Goal: Task Accomplishment & Management: Manage account settings

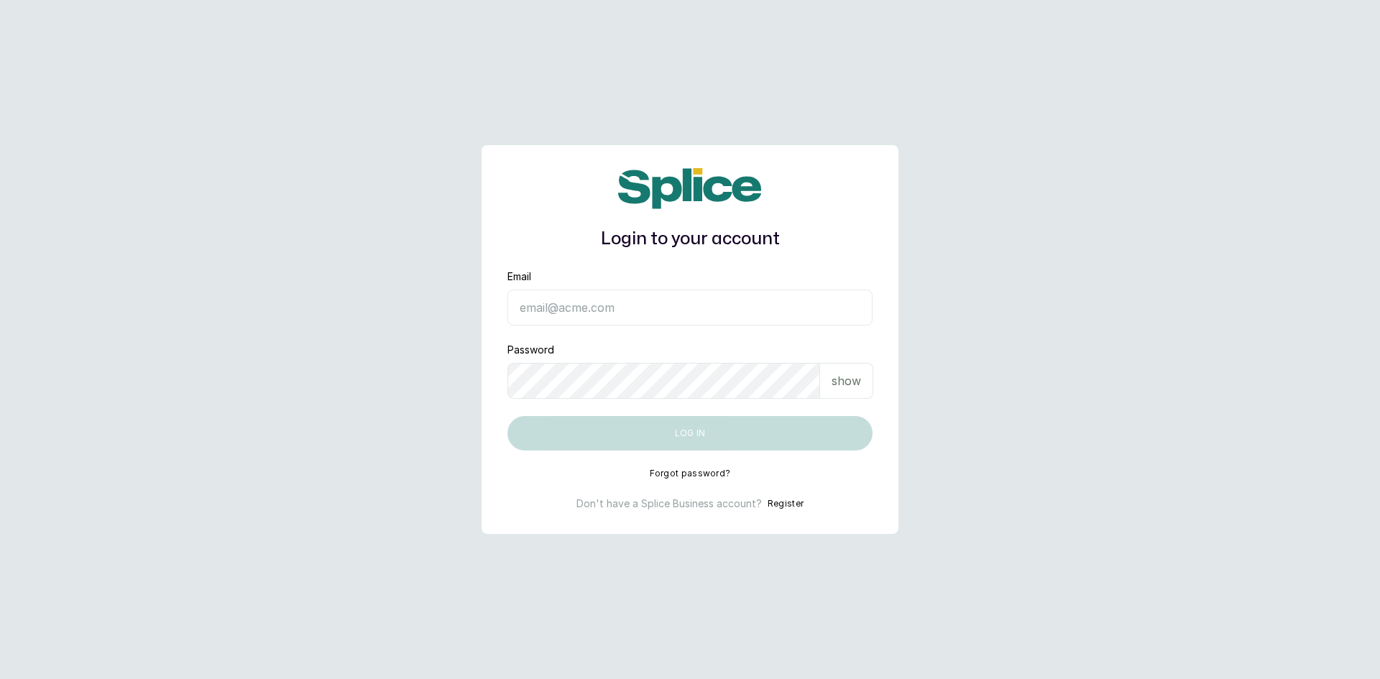
type input "sknanalyticsmedaesthetics@gmail.com"
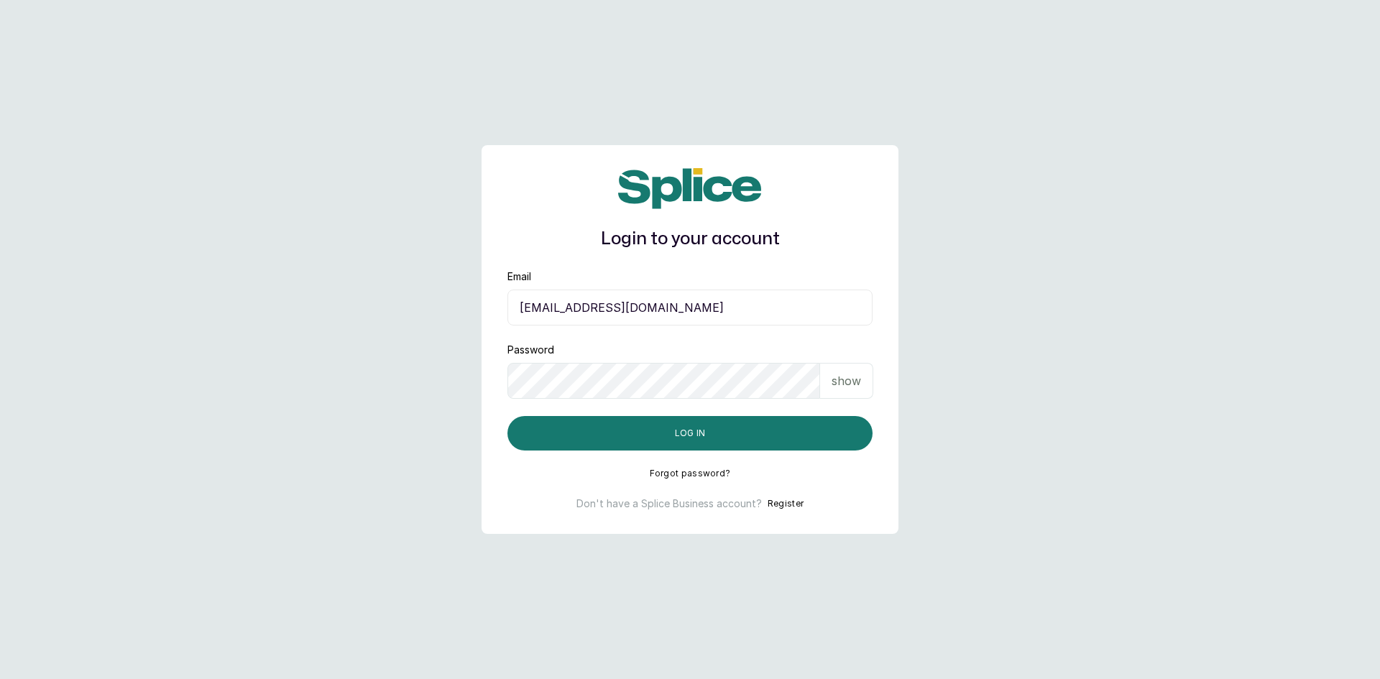
click at [843, 382] on p "show" at bounding box center [846, 380] width 29 height 17
click at [686, 441] on button "Log in" at bounding box center [689, 433] width 365 height 35
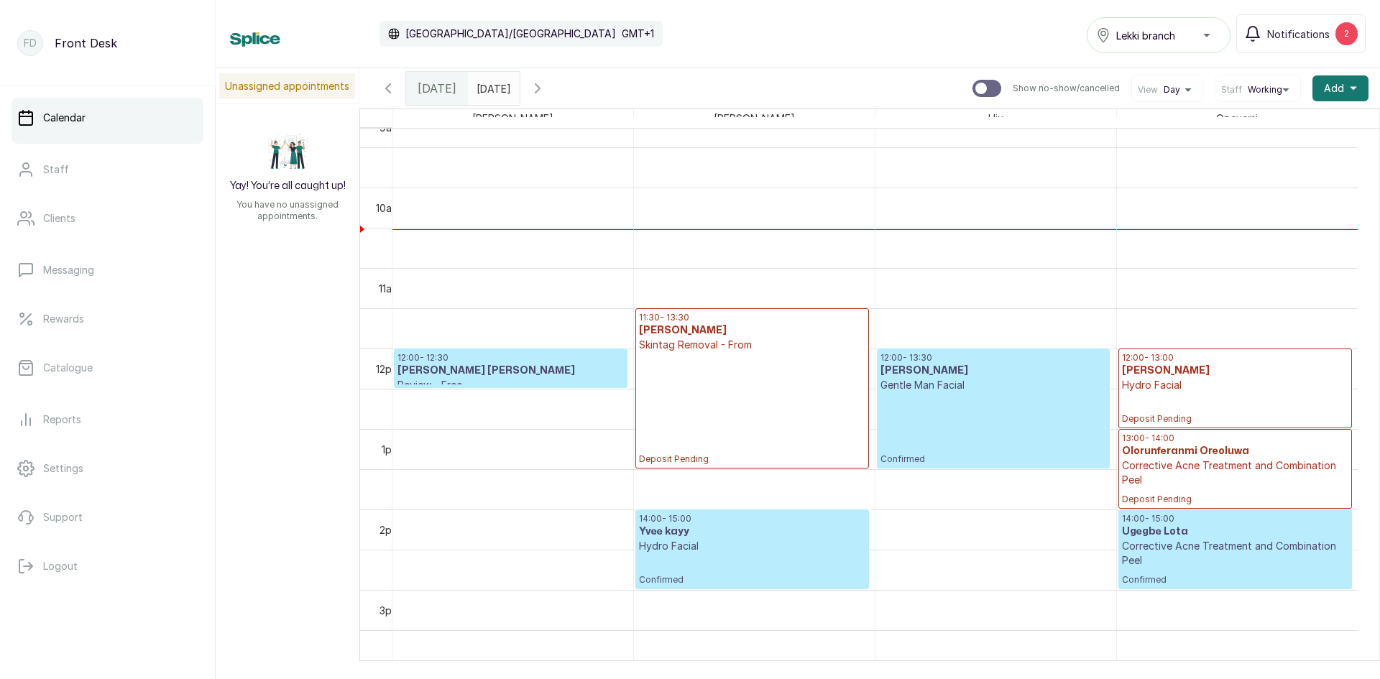
scroll to position [745, 0]
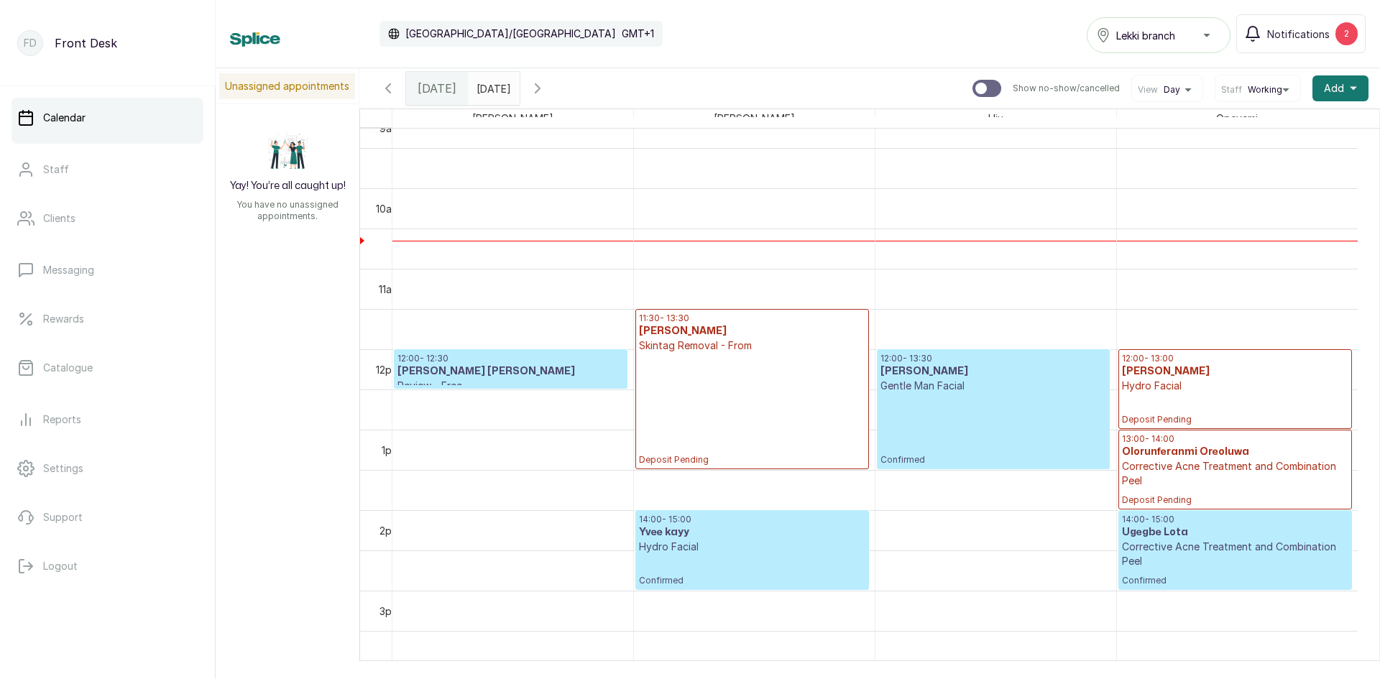
click at [333, 170] on div "Yay! You’re all caught up! You have no unassigned appointments." at bounding box center [288, 176] width 144 height 144
drag, startPoint x: 333, startPoint y: 170, endPoint x: 463, endPoint y: 242, distance: 148.6
click at [446, 224] on div "Unassigned appointments Yay! You’re all caught up! You have no unassigned appoi…" at bounding box center [798, 364] width 1164 height 593
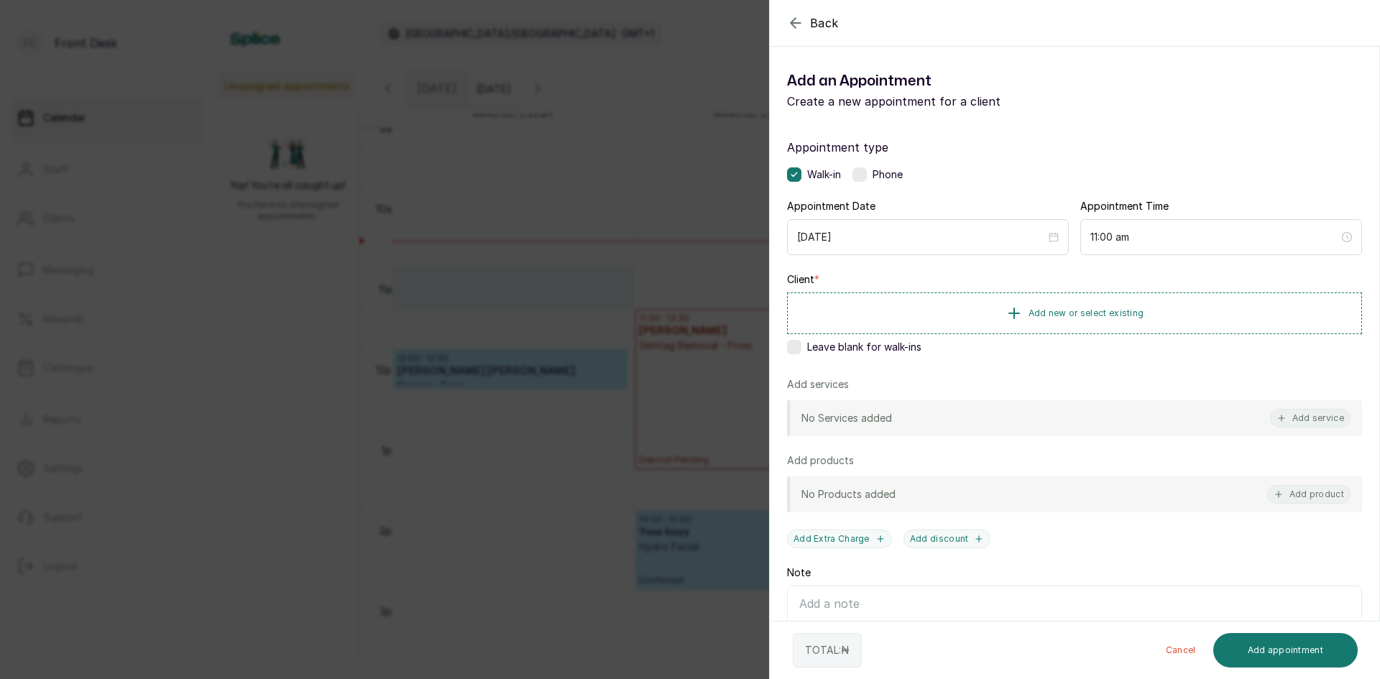
click at [245, 412] on div "Back Add Appointment Add an Appointment Create a new appointment for a client A…" at bounding box center [690, 339] width 1380 height 679
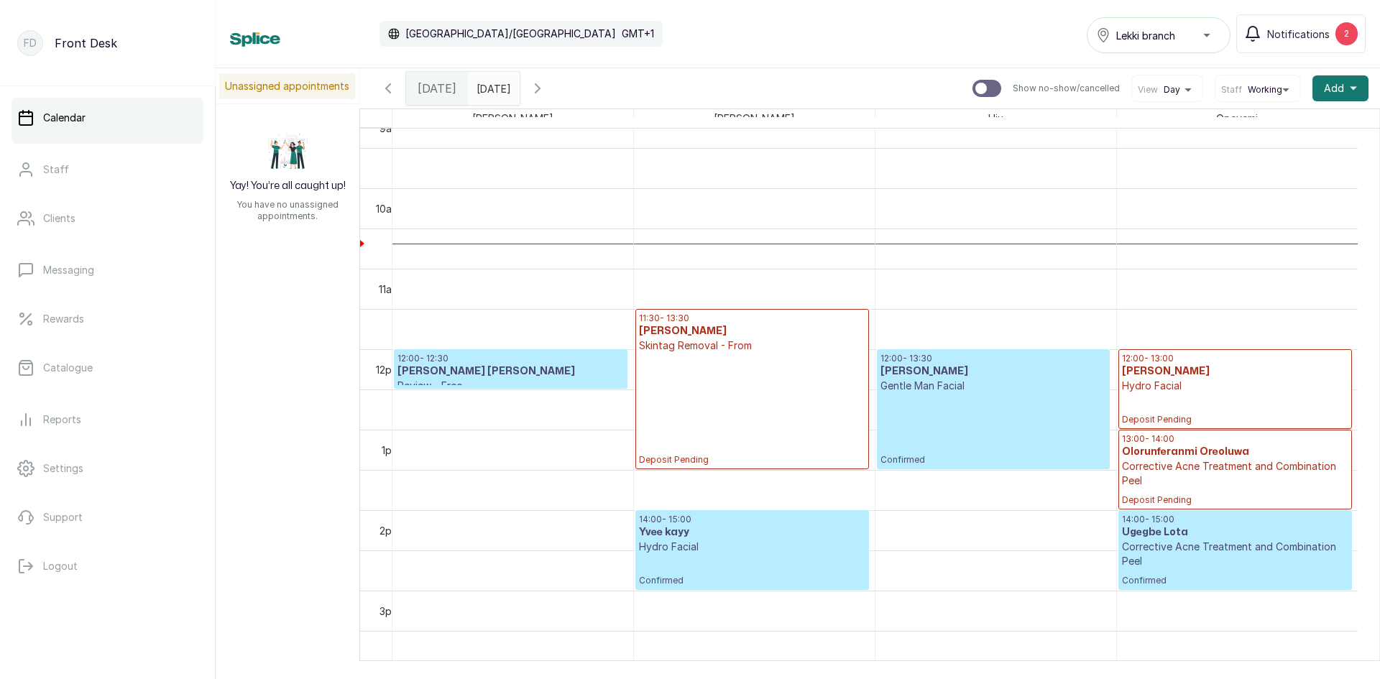
type input "dd/MM/yyyy"
click at [492, 90] on input "dd/MM/yyyy" at bounding box center [480, 85] width 23 height 24
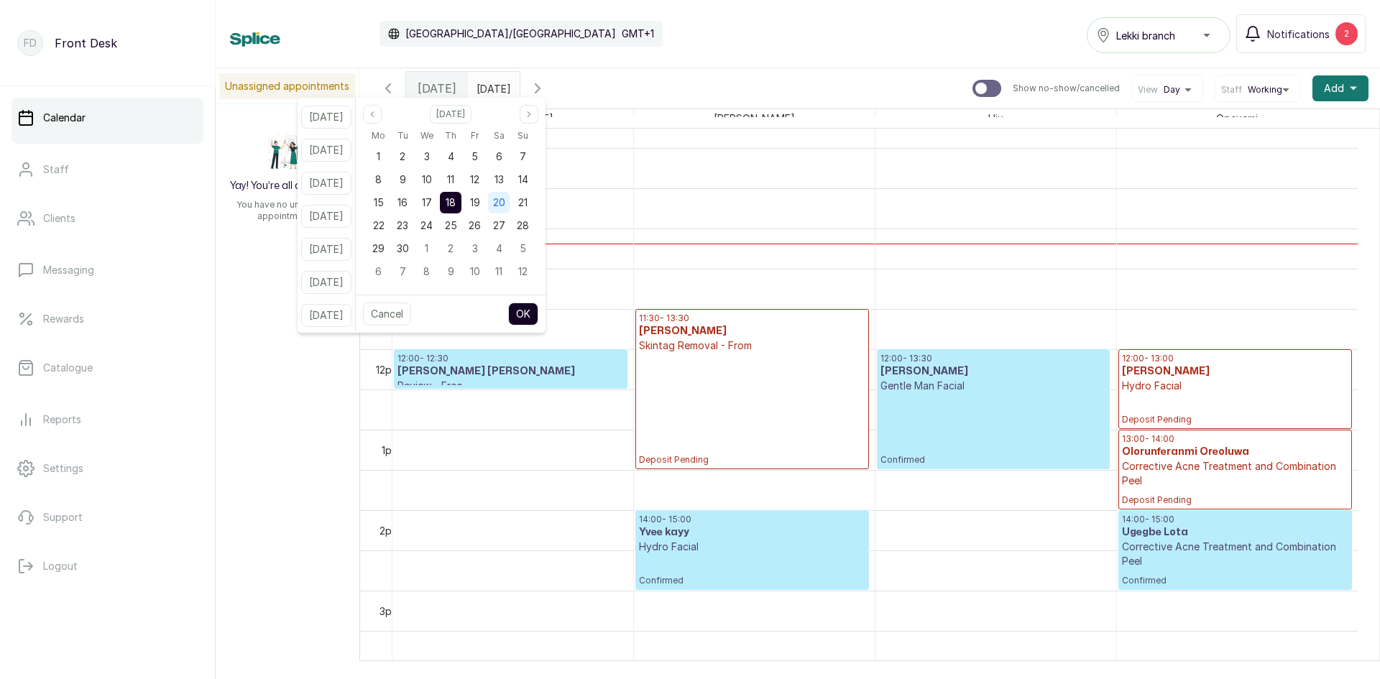
click at [505, 202] on span "20" at bounding box center [499, 202] width 12 height 12
click at [538, 313] on button "OK" at bounding box center [523, 314] width 30 height 23
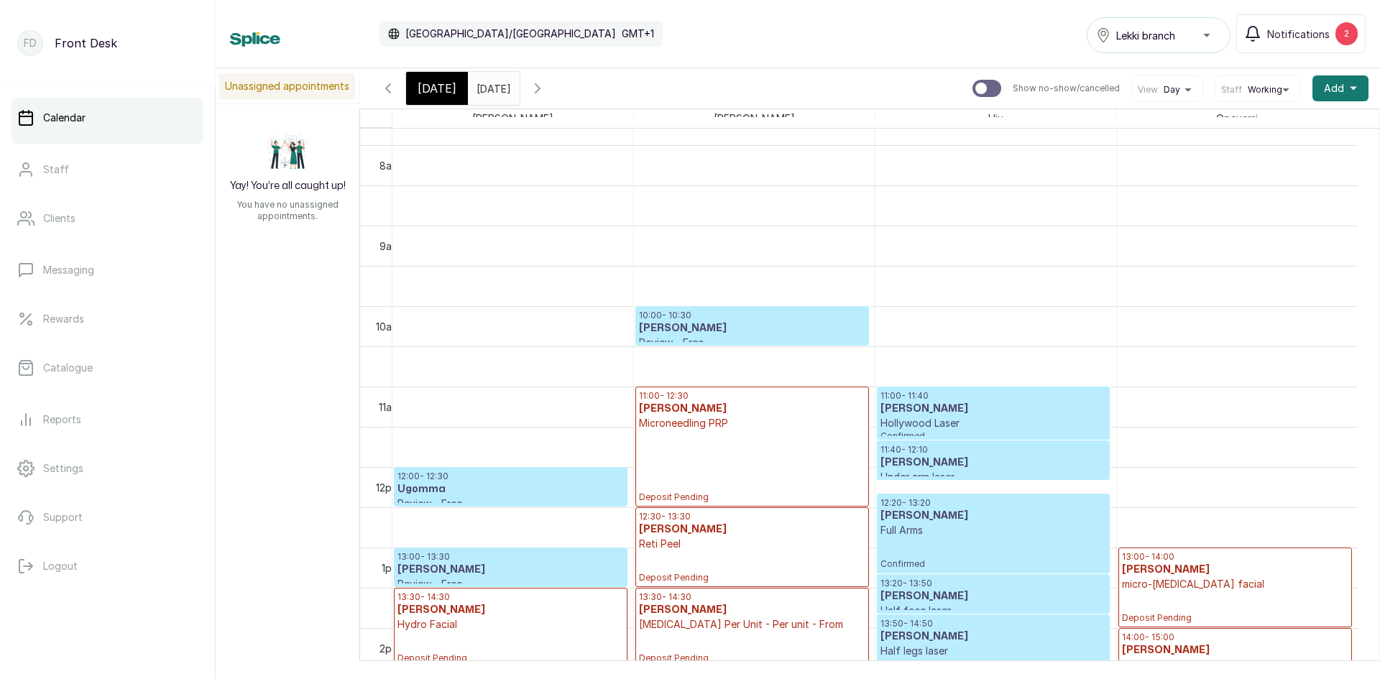
scroll to position [696, 0]
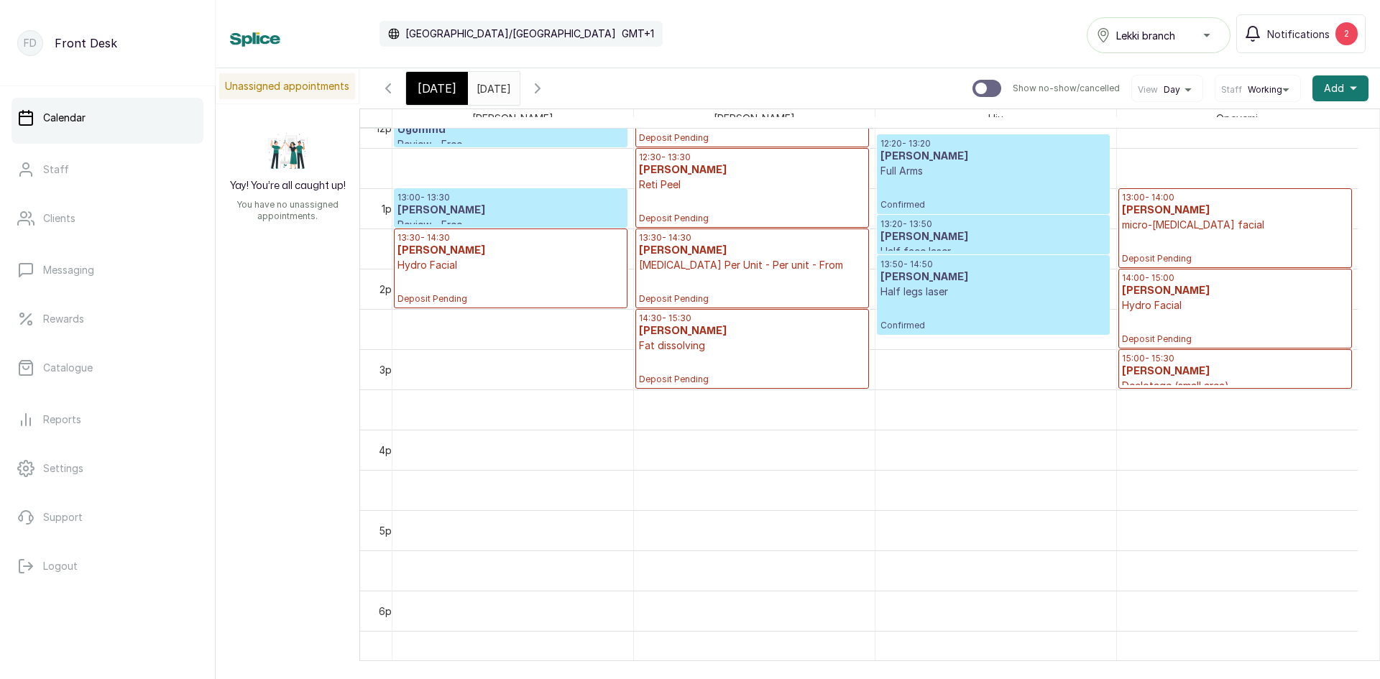
click at [492, 87] on input "[DATE]" at bounding box center [480, 85] width 23 height 24
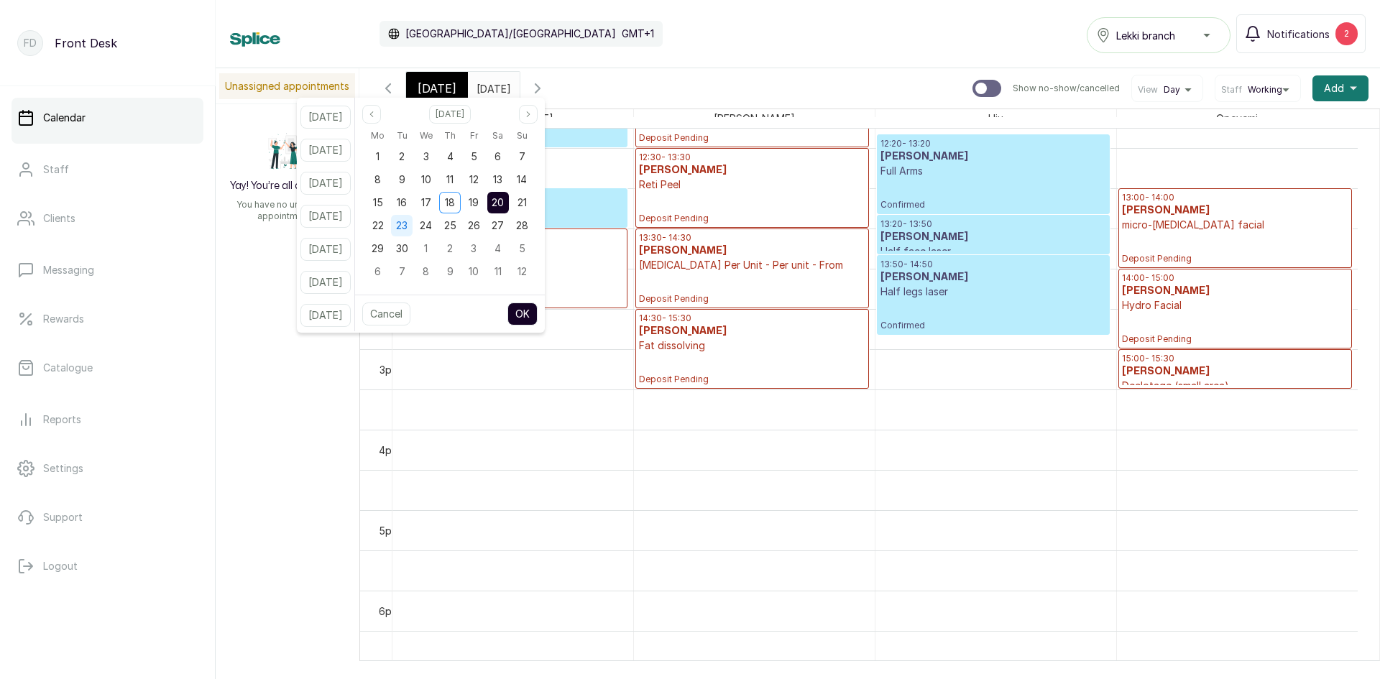
click at [408, 221] on span "23" at bounding box center [402, 225] width 12 height 12
click at [538, 321] on button "OK" at bounding box center [522, 314] width 30 height 23
type input "[DATE]"
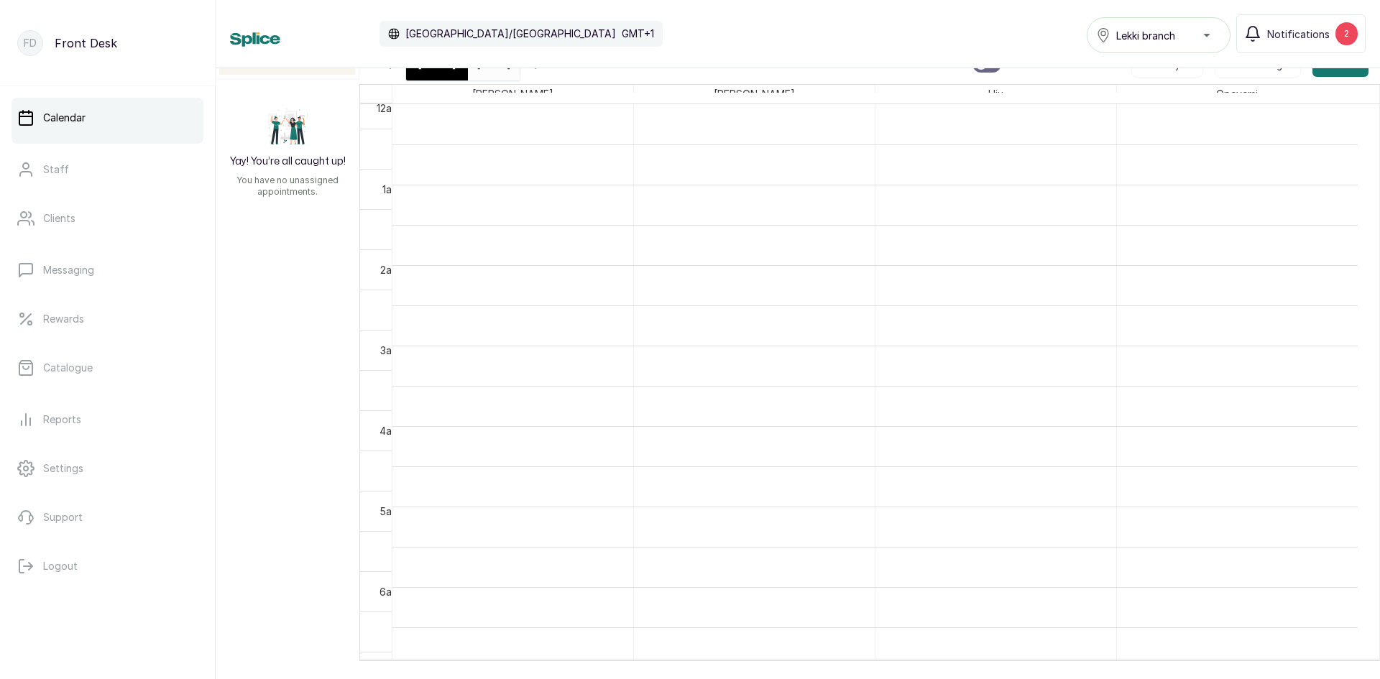
scroll to position [0, 0]
click at [444, 73] on div "[DATE]" at bounding box center [437, 63] width 62 height 33
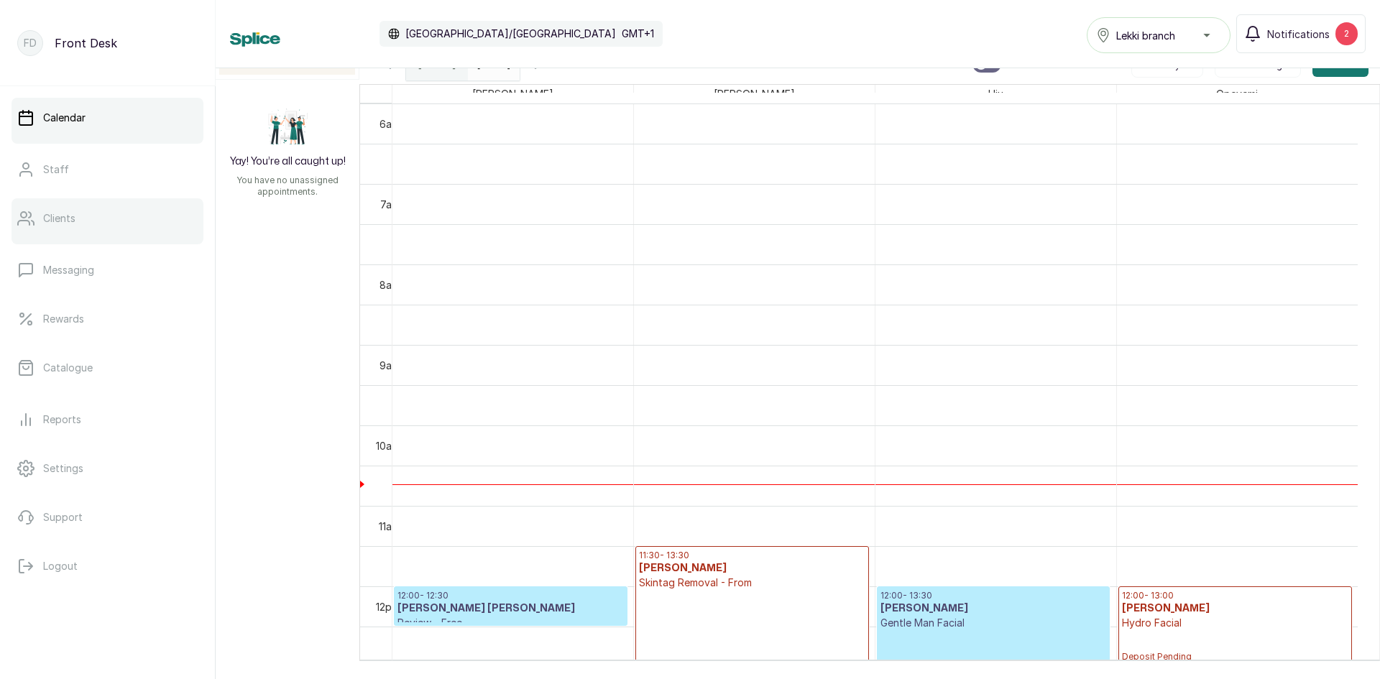
click at [50, 221] on p "Clients" at bounding box center [59, 218] width 32 height 14
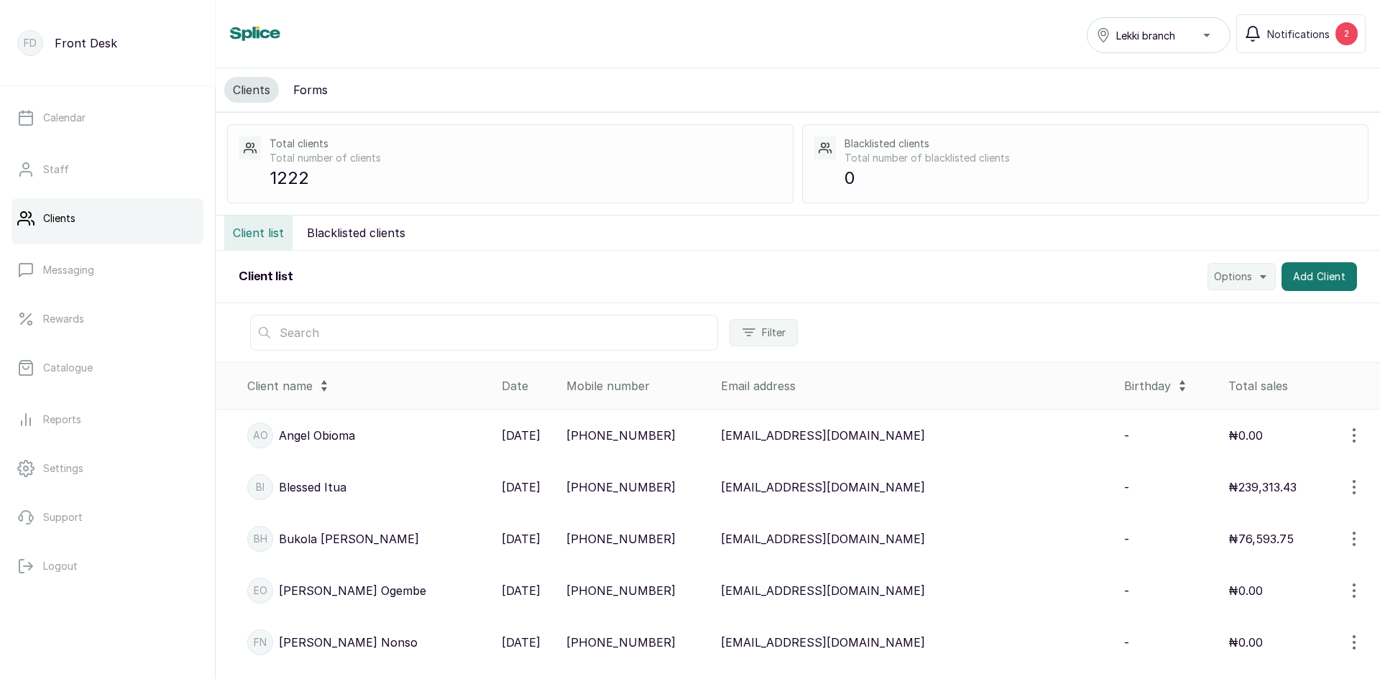
click at [313, 327] on input "text" at bounding box center [484, 333] width 468 height 36
click at [691, 325] on div "Filter" at bounding box center [798, 332] width 1164 height 59
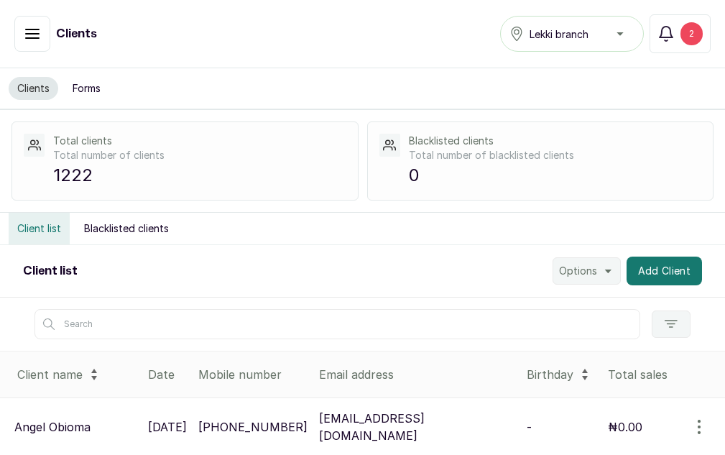
drag, startPoint x: 597, startPoint y: 336, endPoint x: 579, endPoint y: 301, distance: 39.2
click at [581, 311] on input "text" at bounding box center [338, 324] width 606 height 30
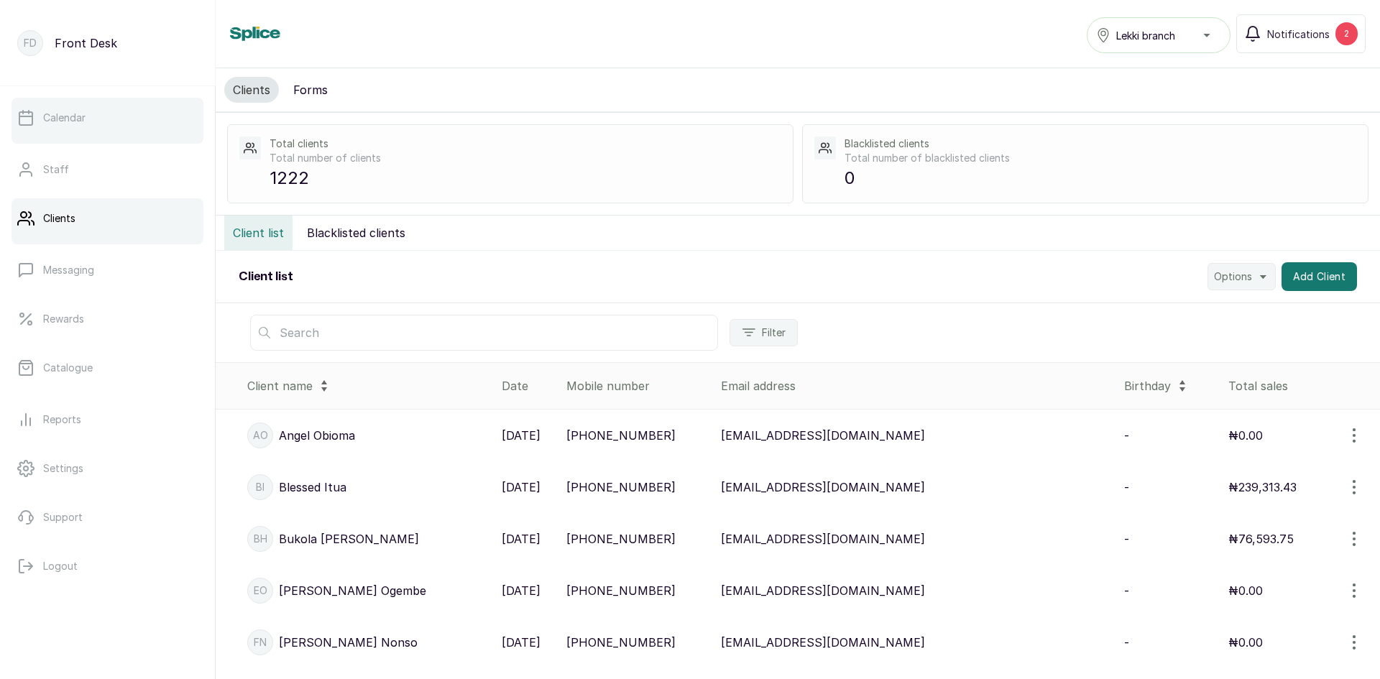
click at [84, 111] on p "Calendar" at bounding box center [64, 118] width 42 height 14
